Goal: Task Accomplishment & Management: Complete application form

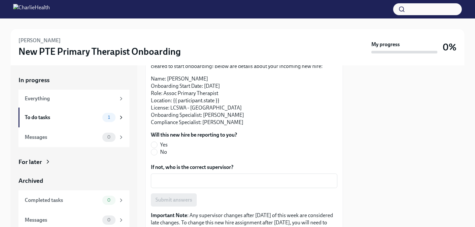
scroll to position [68, 0]
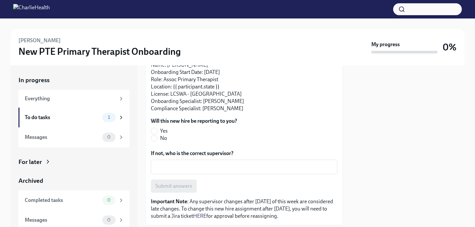
click at [158, 138] on label "No" at bounding box center [191, 138] width 81 height 7
click at [157, 138] on input "No" at bounding box center [154, 138] width 6 height 6
radio input "true"
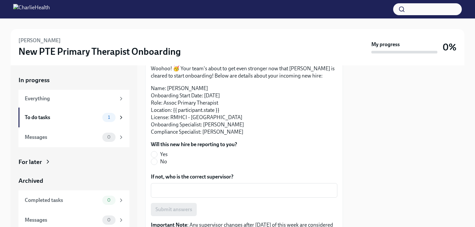
scroll to position [3, 0]
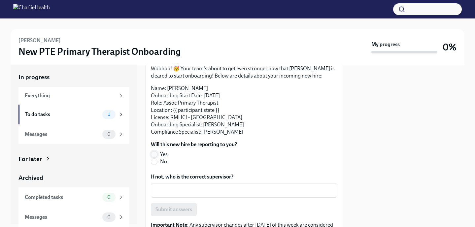
click at [157, 152] on input "Yes" at bounding box center [154, 155] width 6 height 6
radio input "true"
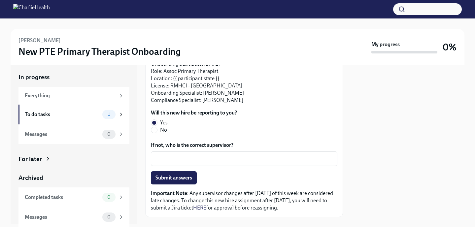
scroll to position [85, 0]
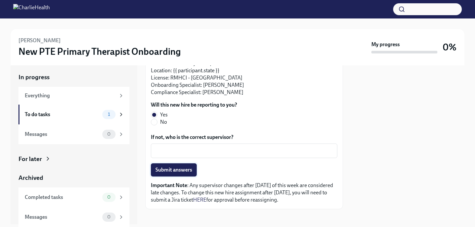
click at [172, 172] on span "Submit answers" at bounding box center [174, 170] width 37 height 7
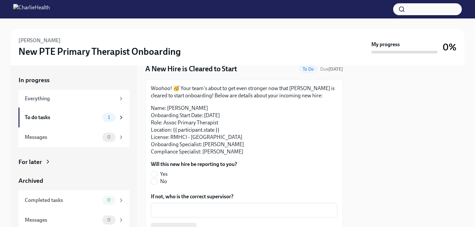
scroll to position [70, 0]
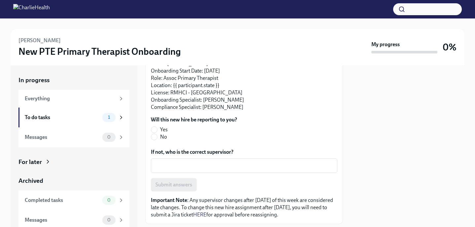
click at [158, 131] on label "Yes" at bounding box center [191, 129] width 81 height 7
click at [157, 131] on input "Yes" at bounding box center [154, 130] width 6 height 6
radio input "true"
click at [172, 185] on span "Submit answers" at bounding box center [174, 185] width 37 height 7
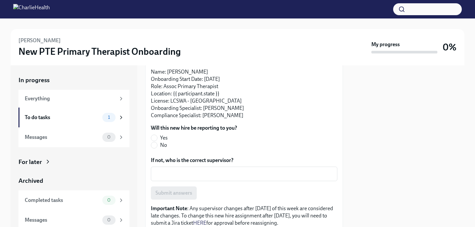
scroll to position [88, 0]
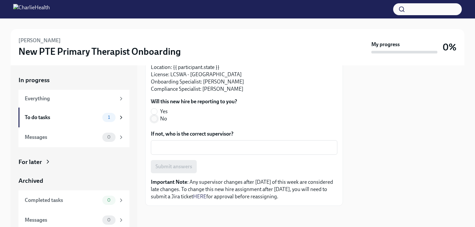
click at [156, 120] on input "No" at bounding box center [154, 119] width 6 height 6
radio input "true"
click at [160, 161] on button "Submit answers" at bounding box center [174, 166] width 46 height 13
click at [160, 152] on div "x ​" at bounding box center [244, 147] width 187 height 15
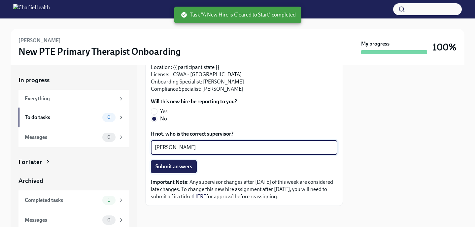
type textarea "Ashley Burnette"
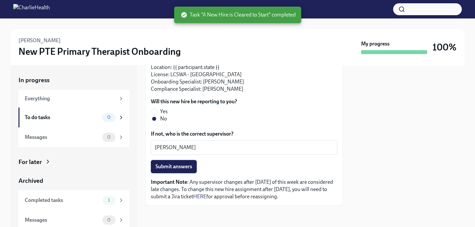
click at [159, 165] on span "Submit answers" at bounding box center [174, 166] width 37 height 7
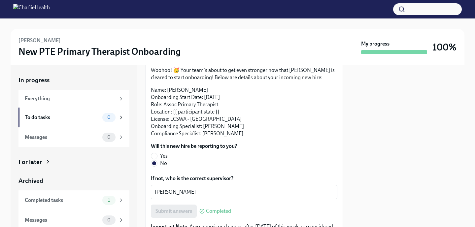
scroll to position [36, 0]
